Goal: Task Accomplishment & Management: Manage account settings

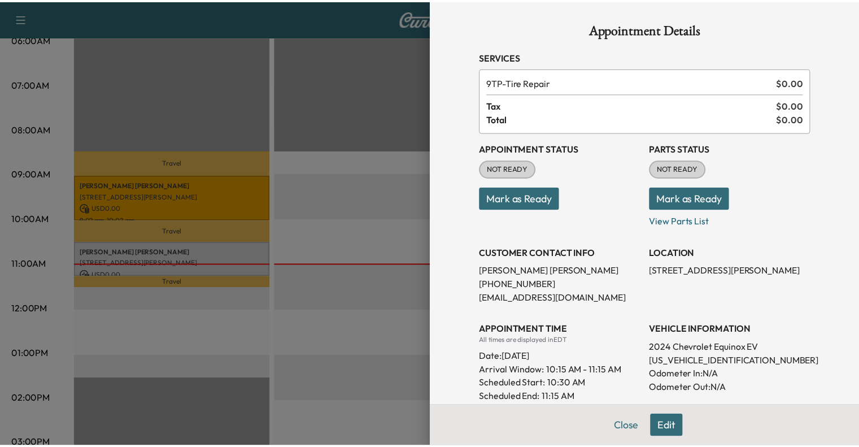
scroll to position [15, 0]
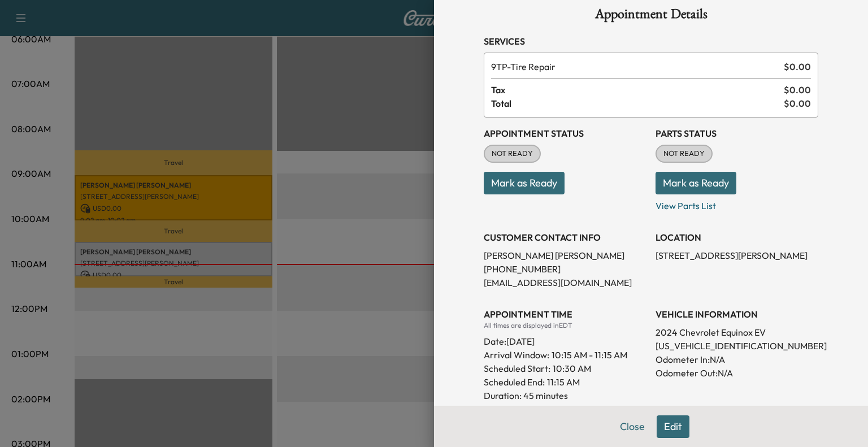
click at [658, 191] on button "Mark as Ready" at bounding box center [695, 183] width 81 height 23
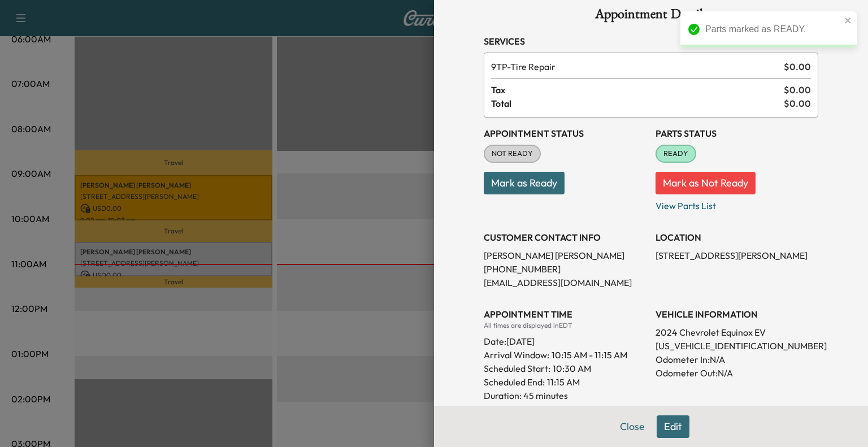
click at [550, 179] on button "Mark as Ready" at bounding box center [524, 183] width 81 height 23
click at [624, 433] on button "Close" at bounding box center [633, 426] width 40 height 23
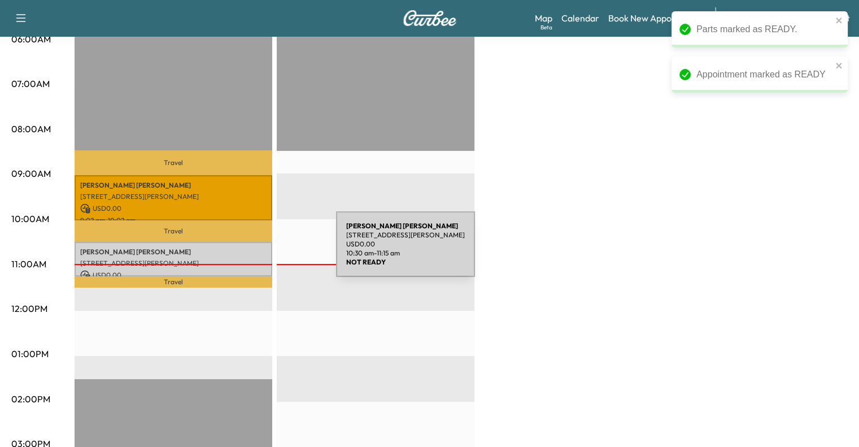
click at [251, 250] on p "Stacy Wolfe" at bounding box center [173, 251] width 186 height 9
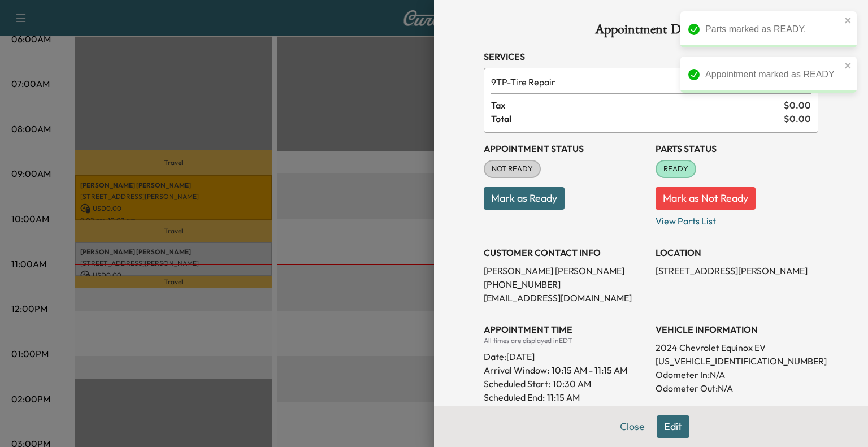
click at [541, 196] on button "Mark as Ready" at bounding box center [524, 198] width 81 height 23
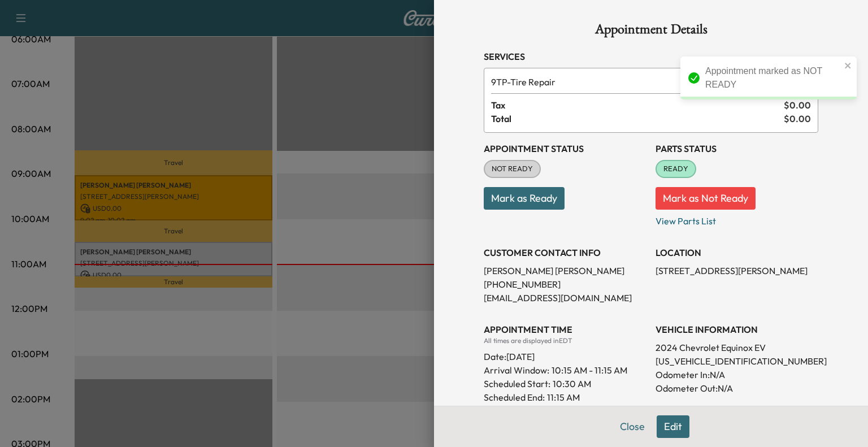
click at [545, 201] on button "Mark as Ready" at bounding box center [524, 198] width 81 height 23
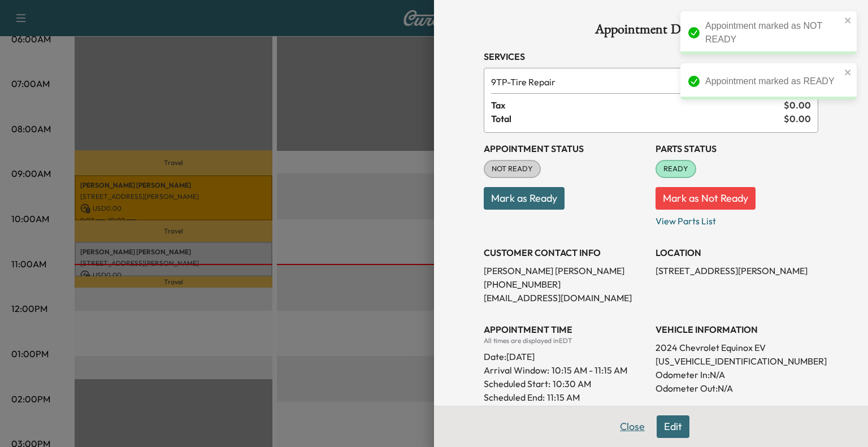
click at [626, 422] on button "Close" at bounding box center [633, 426] width 40 height 23
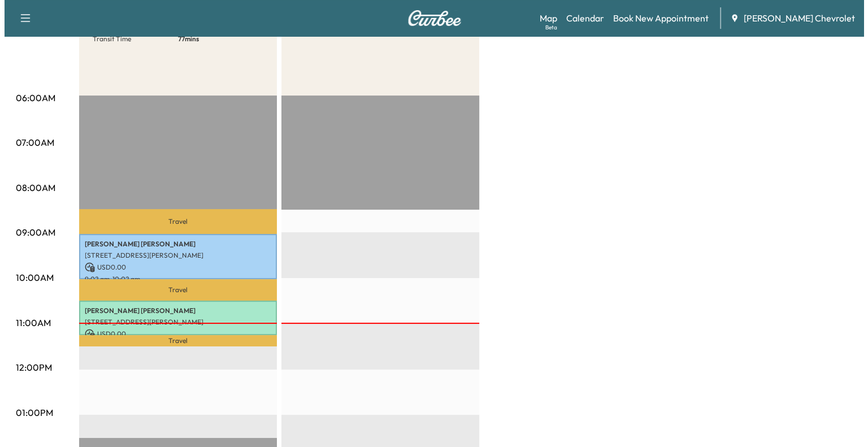
scroll to position [171, 0]
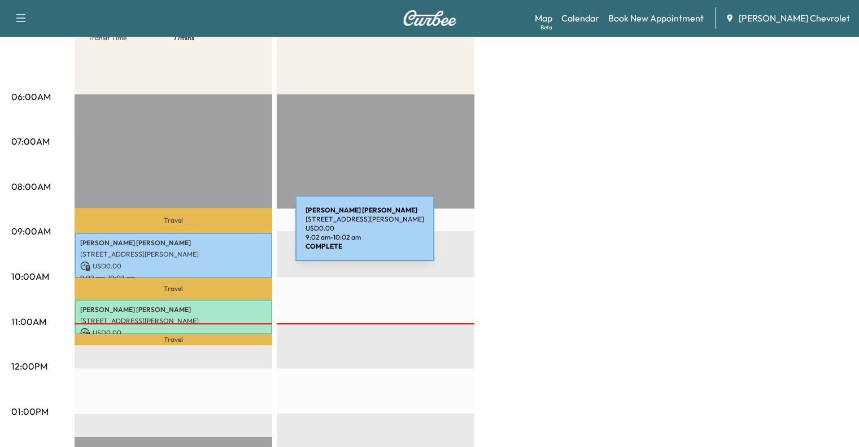
click at [211, 238] on p "[PERSON_NAME]" at bounding box center [173, 242] width 186 height 9
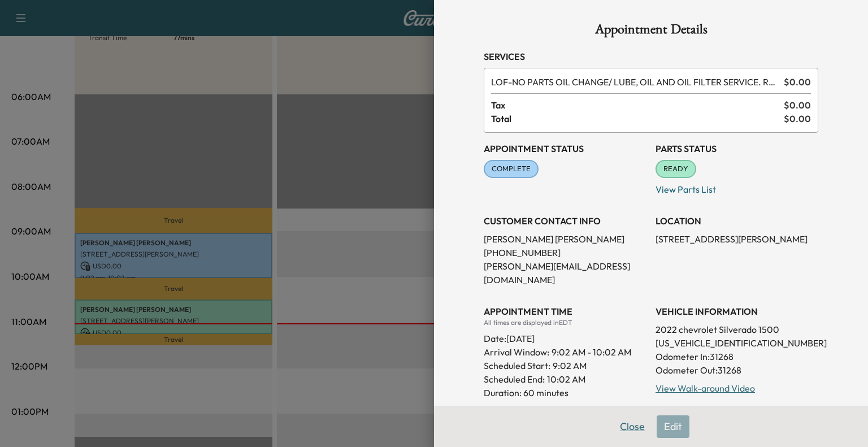
click at [616, 424] on button "Close" at bounding box center [633, 426] width 40 height 23
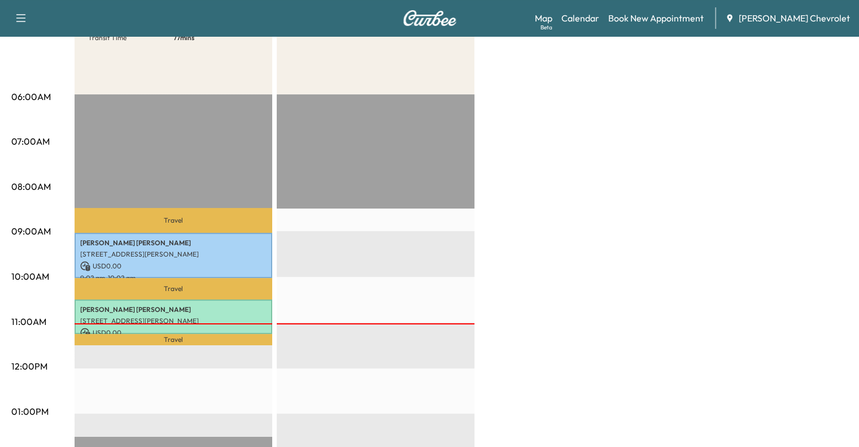
click at [245, 235] on div "[PERSON_NAME] [STREET_ADDRESS][PERSON_NAME] USD 0.00 9:02 am - 10:02 am" at bounding box center [174, 256] width 198 height 46
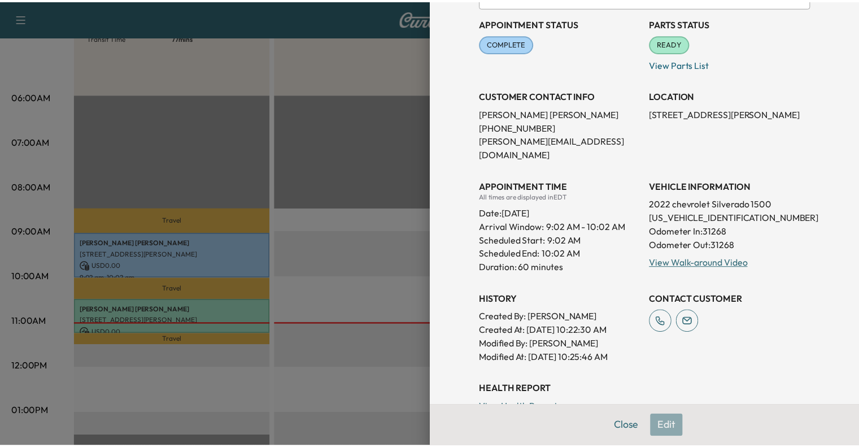
scroll to position [124, 0]
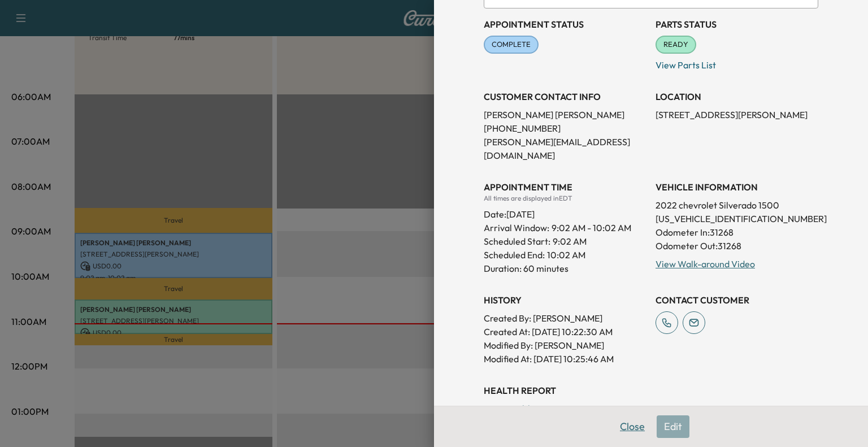
click at [615, 434] on button "Close" at bounding box center [633, 426] width 40 height 23
